Goal: Task Accomplishment & Management: Use online tool/utility

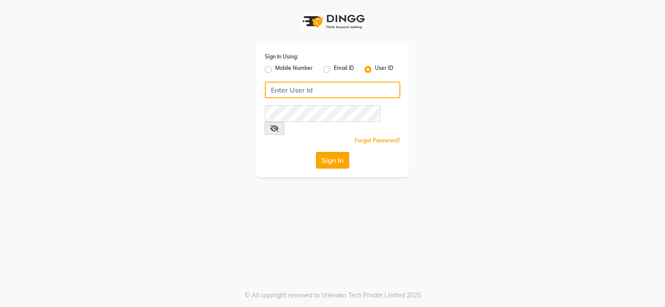
type input "klipsnkurls"
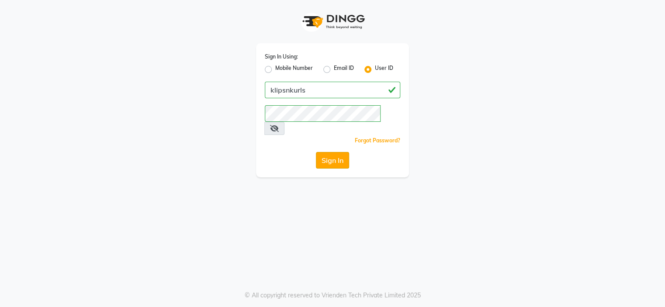
click at [335, 152] on button "Sign In" at bounding box center [332, 160] width 33 height 17
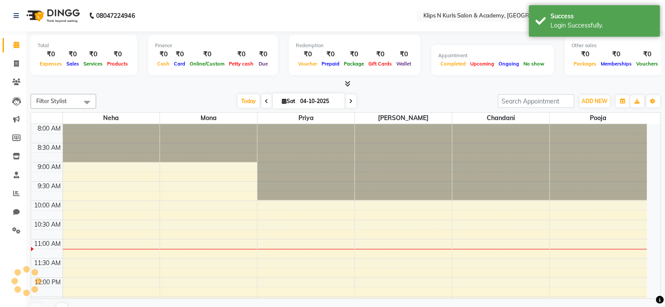
select select "en"
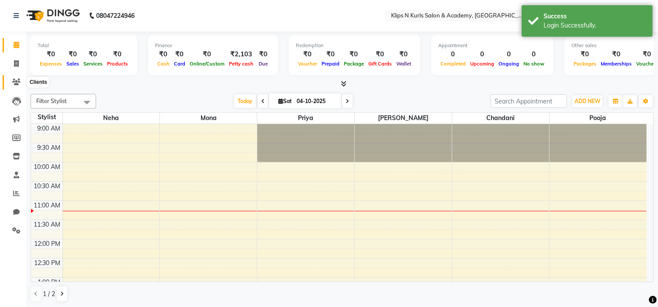
click at [14, 77] on span at bounding box center [16, 82] width 15 height 10
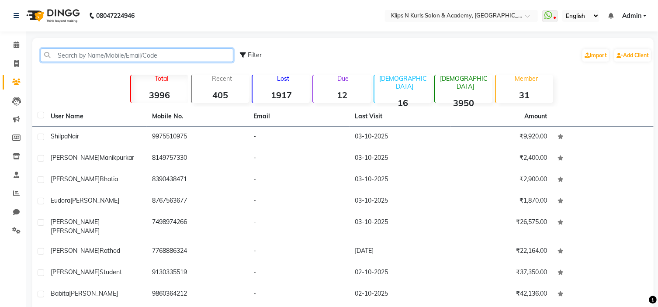
click at [101, 54] on input "text" at bounding box center [137, 55] width 193 height 14
type input "a"
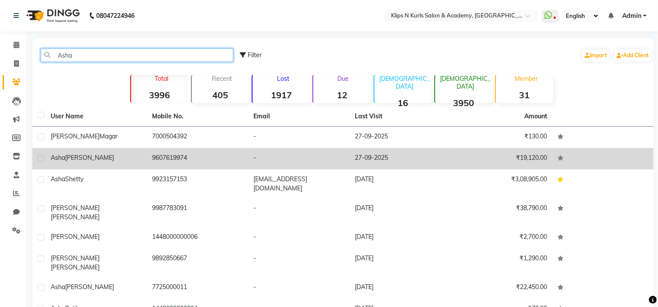
type input "Asha"
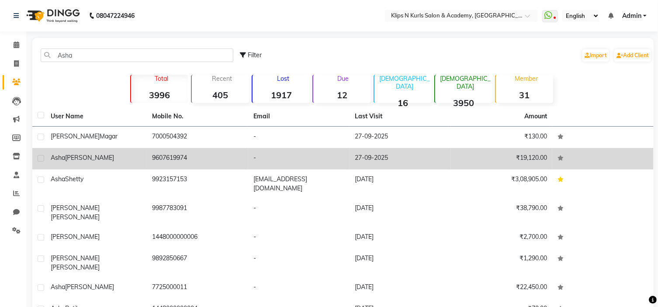
click at [179, 161] on td "9607619974" at bounding box center [197, 158] width 101 height 21
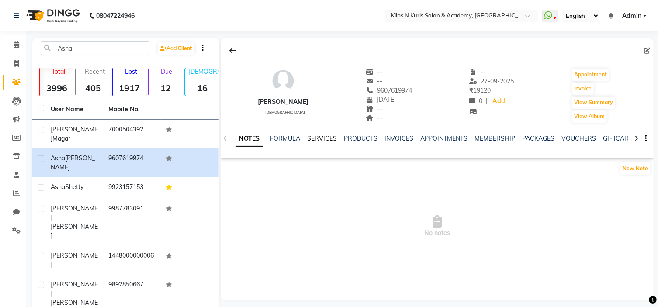
click at [325, 140] on link "SERVICES" at bounding box center [322, 139] width 30 height 8
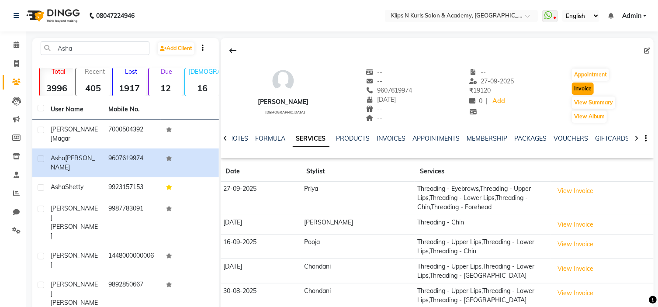
click at [592, 89] on button "Invoice" at bounding box center [583, 89] width 22 height 12
select select "124"
select select "service"
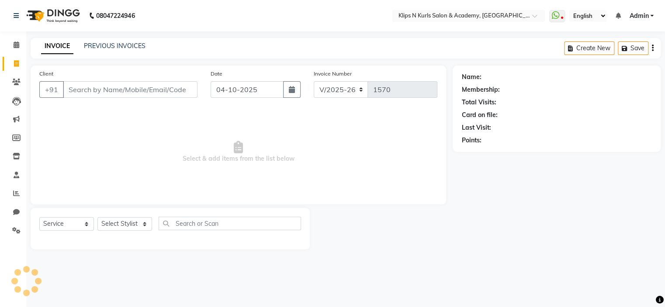
type input "9607619974"
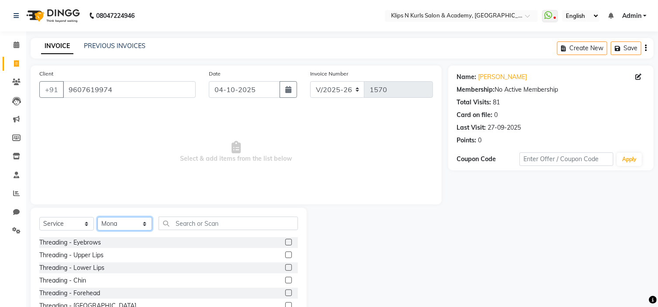
click at [132, 228] on select "Select Stylist Chandani Front Desk [PERSON_NAME] [PERSON_NAME] Neha Pooja [PERS…" at bounding box center [124, 224] width 55 height 14
select select "86065"
click at [97, 217] on select "Select Stylist Chandani Front Desk [PERSON_NAME] [PERSON_NAME] Neha Pooja [PERS…" at bounding box center [124, 224] width 55 height 14
click at [228, 225] on input "text" at bounding box center [228, 224] width 139 height 14
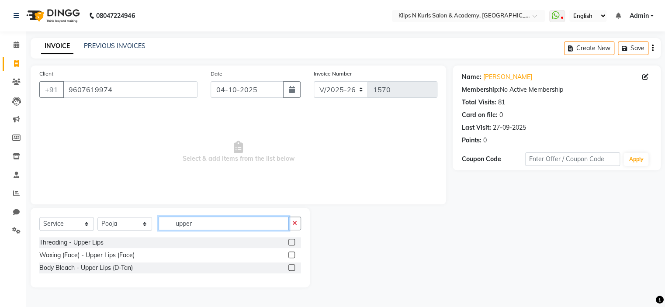
type input "upper"
click at [291, 243] on label at bounding box center [291, 242] width 7 height 7
click at [291, 243] on input "checkbox" at bounding box center [291, 243] width 6 height 6
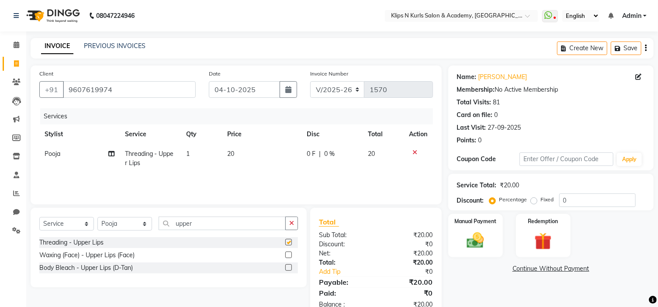
checkbox input "false"
click at [243, 223] on input "upper" at bounding box center [222, 224] width 127 height 14
type input "u"
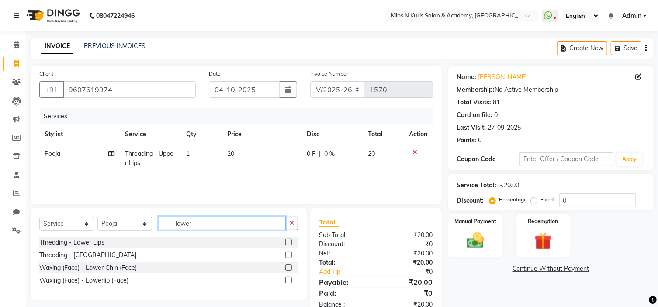
type input "lower"
click at [287, 242] on label at bounding box center [288, 242] width 7 height 7
click at [287, 242] on input "checkbox" at bounding box center [288, 243] width 6 height 6
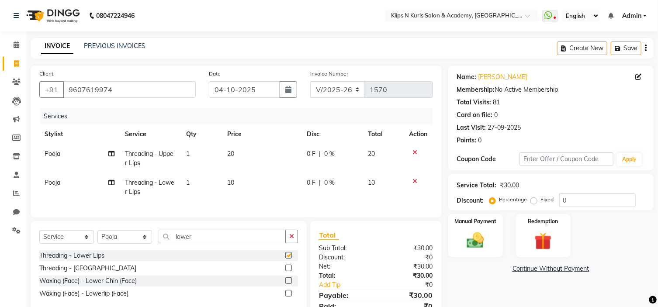
checkbox input "false"
click at [243, 243] on input "lower" at bounding box center [222, 237] width 127 height 14
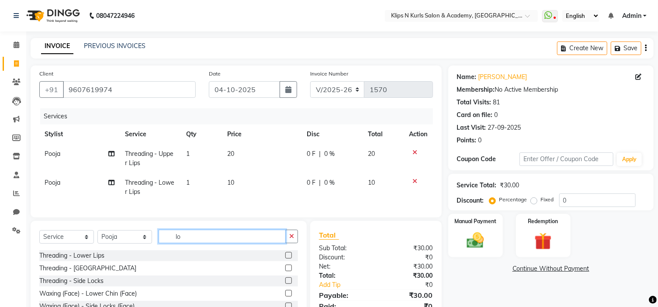
type input "l"
type input "chin"
click at [290, 259] on label at bounding box center [288, 255] width 7 height 7
click at [290, 259] on input "checkbox" at bounding box center [288, 256] width 6 height 6
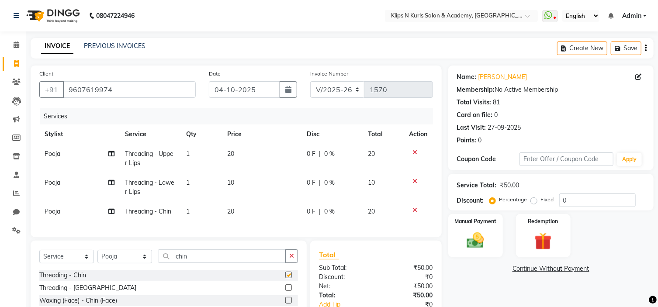
checkbox input "false"
click at [479, 245] on img at bounding box center [475, 241] width 29 height 21
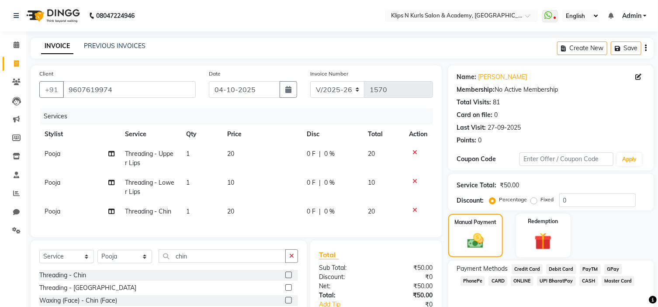
click at [590, 281] on span "CASH" at bounding box center [588, 281] width 19 height 10
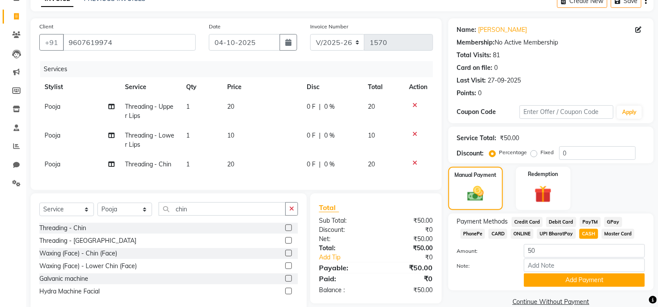
scroll to position [71, 0]
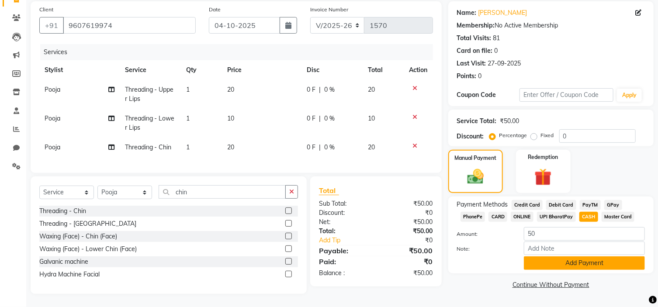
click at [633, 256] on button "Add Payment" at bounding box center [584, 263] width 121 height 14
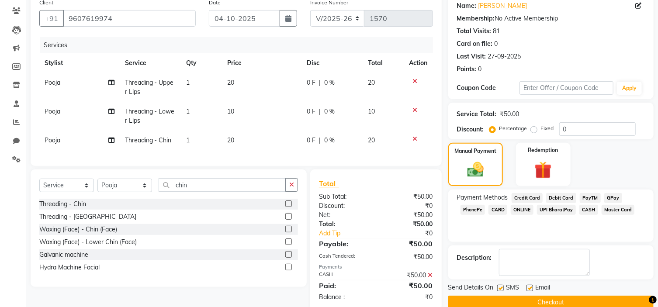
click at [577, 297] on button "Checkout" at bounding box center [550, 303] width 205 height 14
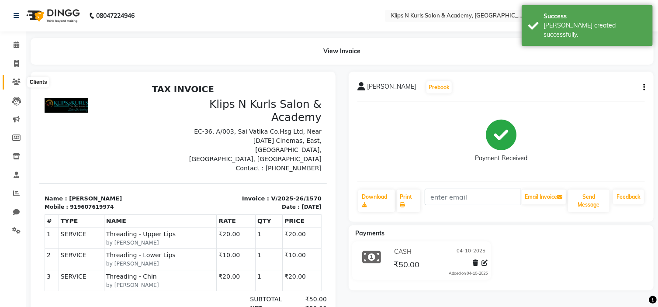
click at [12, 79] on icon at bounding box center [16, 82] width 8 height 7
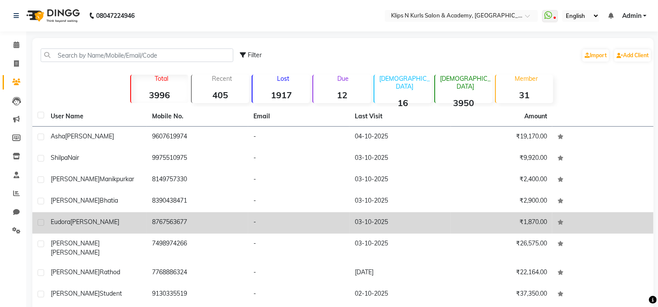
click at [269, 223] on td "-" at bounding box center [298, 222] width 101 height 21
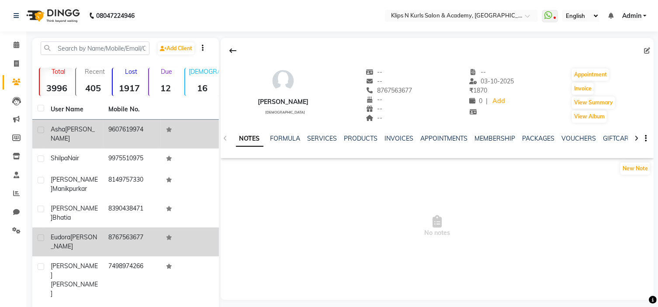
click at [105, 135] on td "9607619974" at bounding box center [132, 134] width 58 height 29
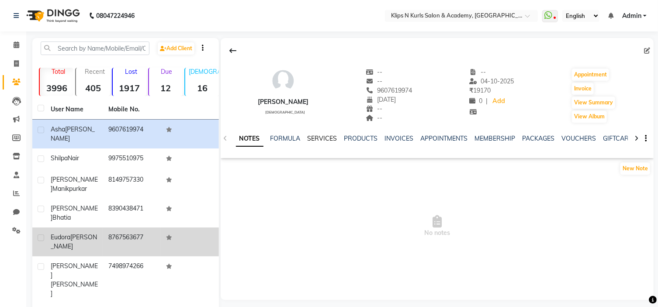
click at [311, 140] on link "SERVICES" at bounding box center [322, 139] width 30 height 8
